Goal: Navigation & Orientation: Find specific page/section

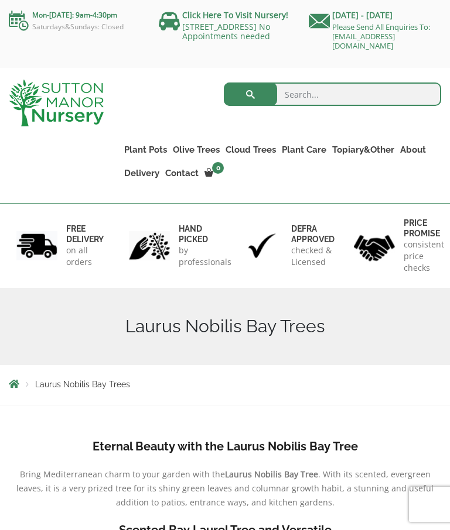
click at [0, 0] on link "Palm Trees" at bounding box center [0, 0] width 0 height 0
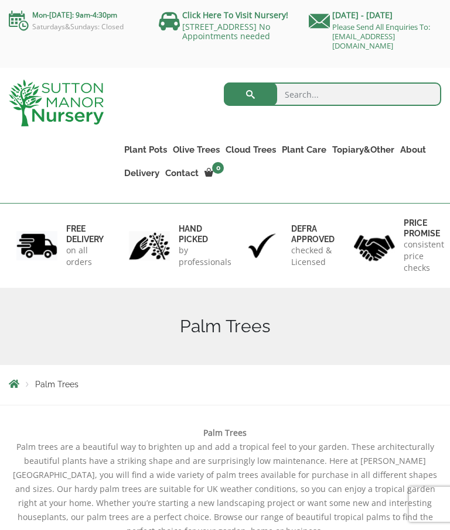
click at [0, 0] on link "Ilex Crenata" at bounding box center [0, 0] width 0 height 0
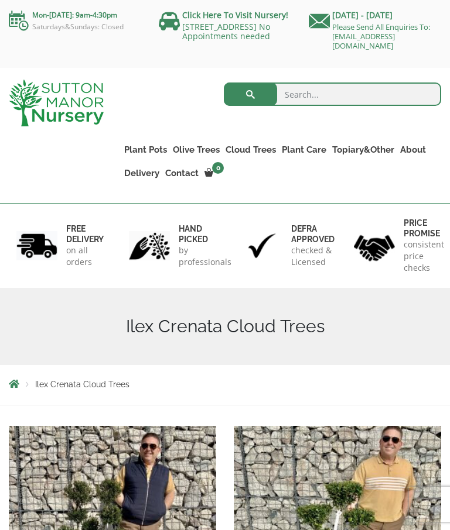
click at [361, 294] on div "Ilex Crenata Cloud Trees" at bounding box center [225, 326] width 450 height 77
click at [0, 0] on link "Taxus Baccata (Yew)" at bounding box center [0, 0] width 0 height 0
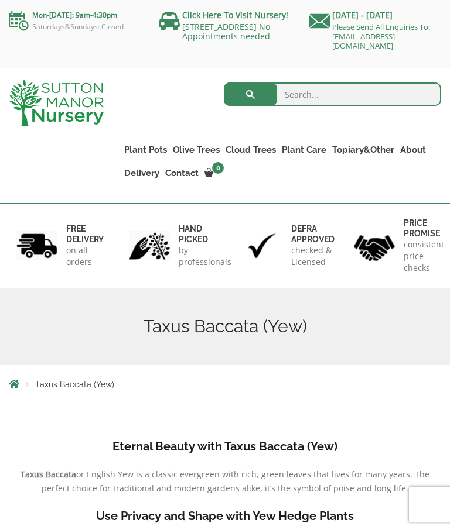
click at [0, 0] on link "Castlewellan (Cupressus)" at bounding box center [0, 0] width 0 height 0
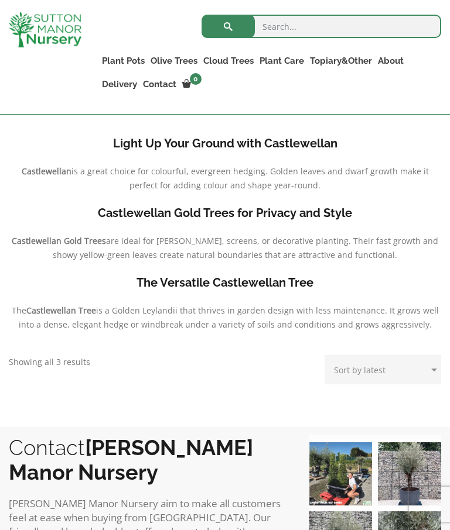
scroll to position [281, 0]
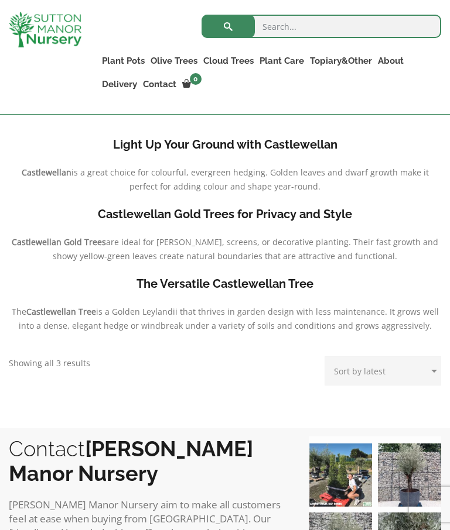
click at [420, 370] on select "Sort by popularity Sort by latest Sort by price: low to high Sort by price: hig…" at bounding box center [382, 371] width 117 height 29
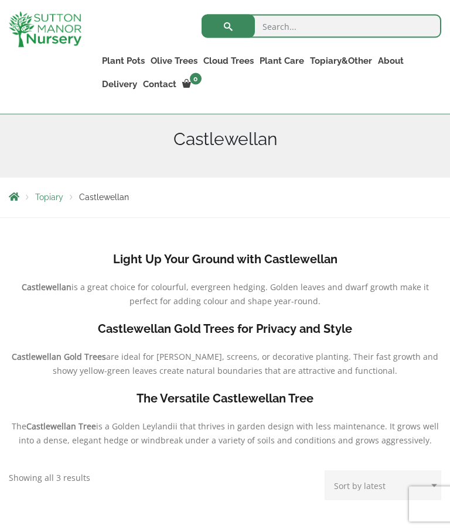
scroll to position [167, 0]
click at [0, 0] on link "Plateau Olive Trees (Mesa Range)" at bounding box center [0, 0] width 0 height 0
